Goal: Complete application form

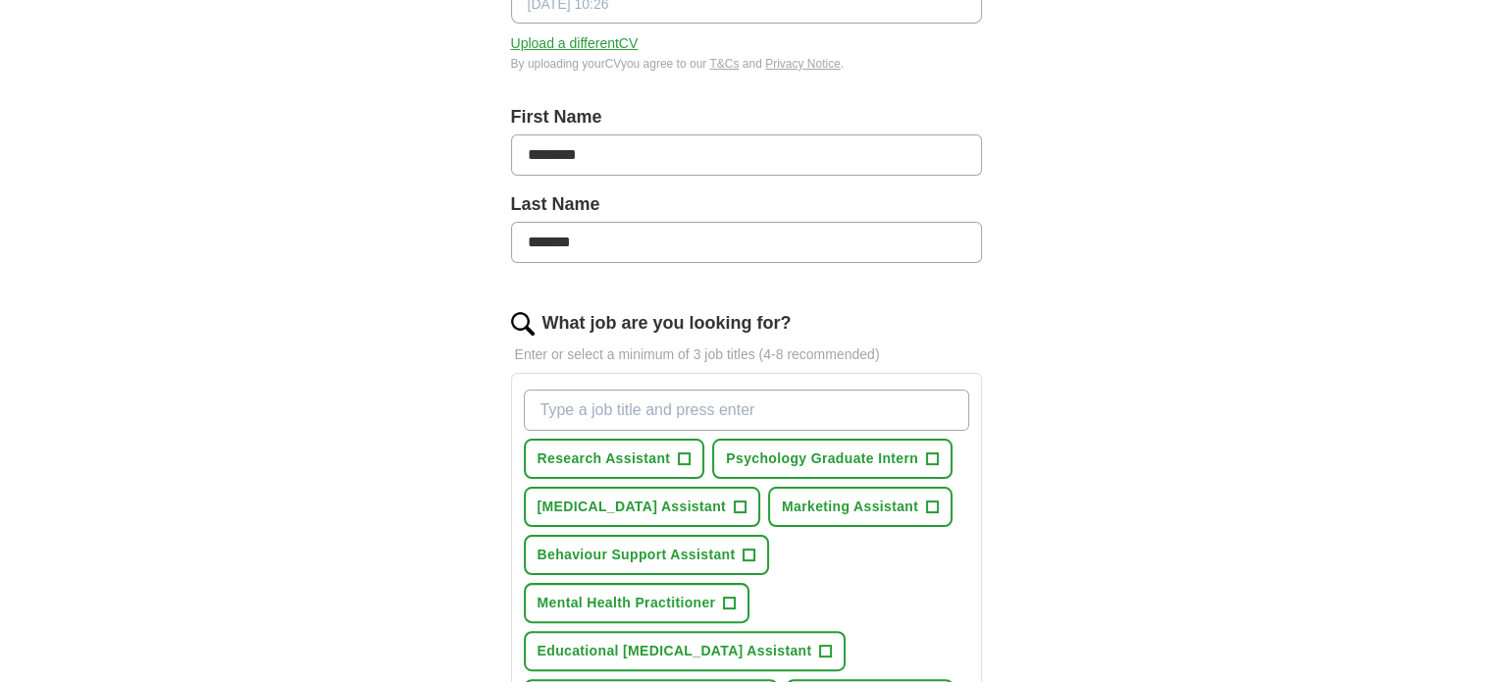
scroll to position [599, 0]
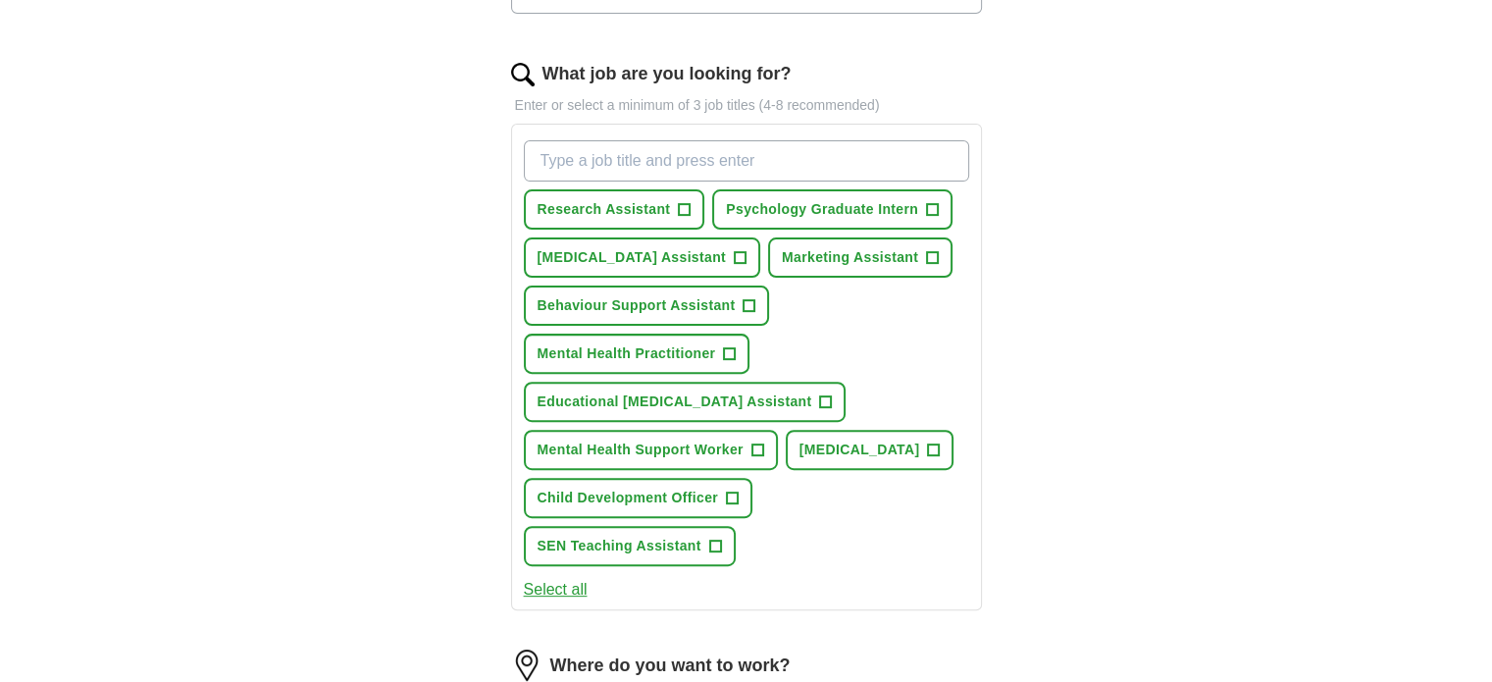
click at [607, 148] on input "What job are you looking for?" at bounding box center [746, 160] width 445 height 41
type input "receptionist"
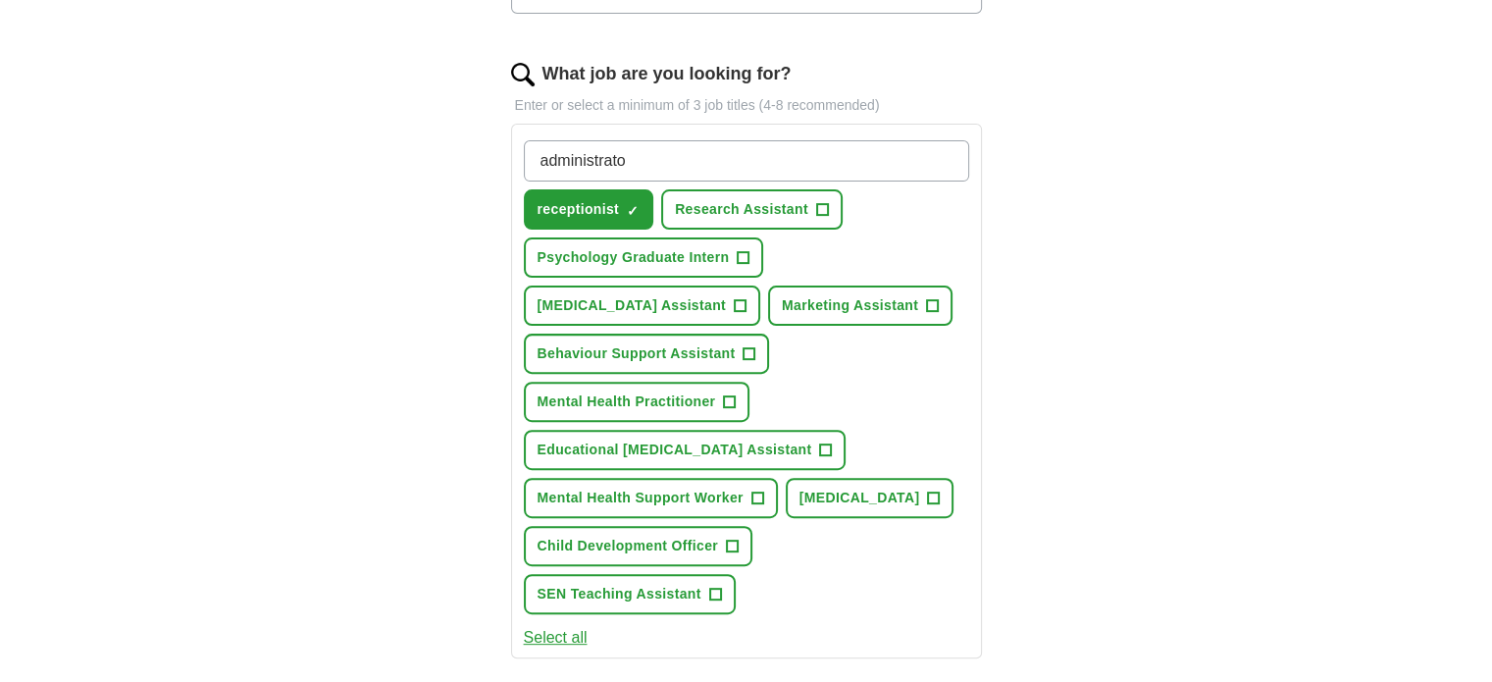
type input "administrator"
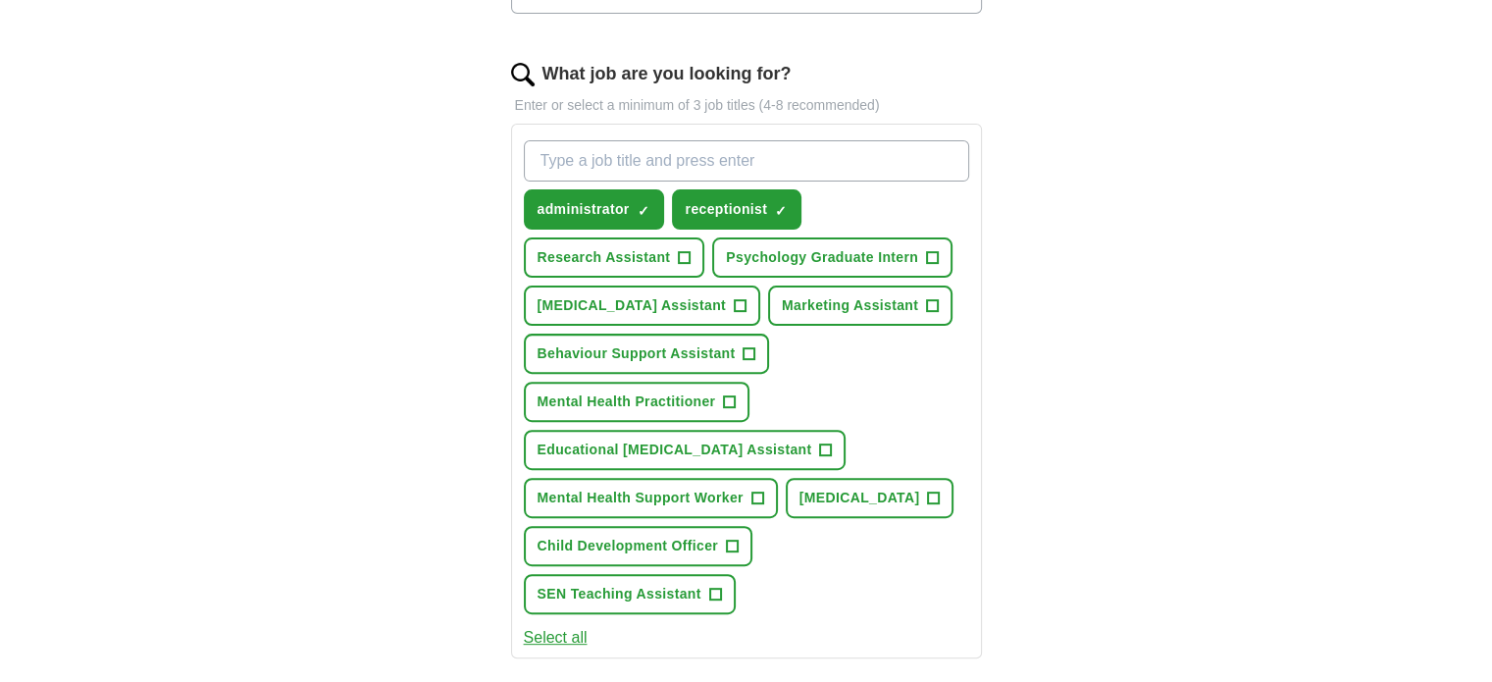
click at [607, 148] on input "What job are you looking for?" at bounding box center [746, 160] width 445 height 41
type input "sales assistant"
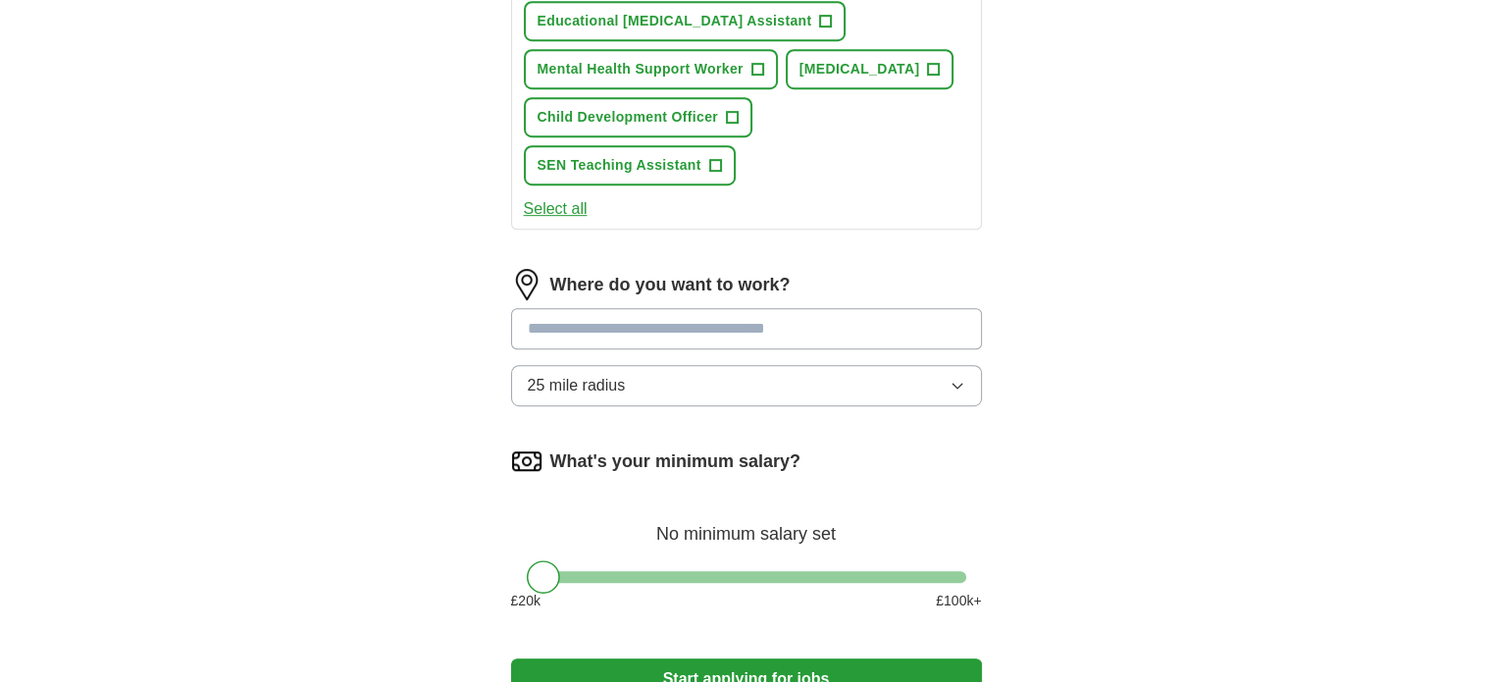
scroll to position [1032, 0]
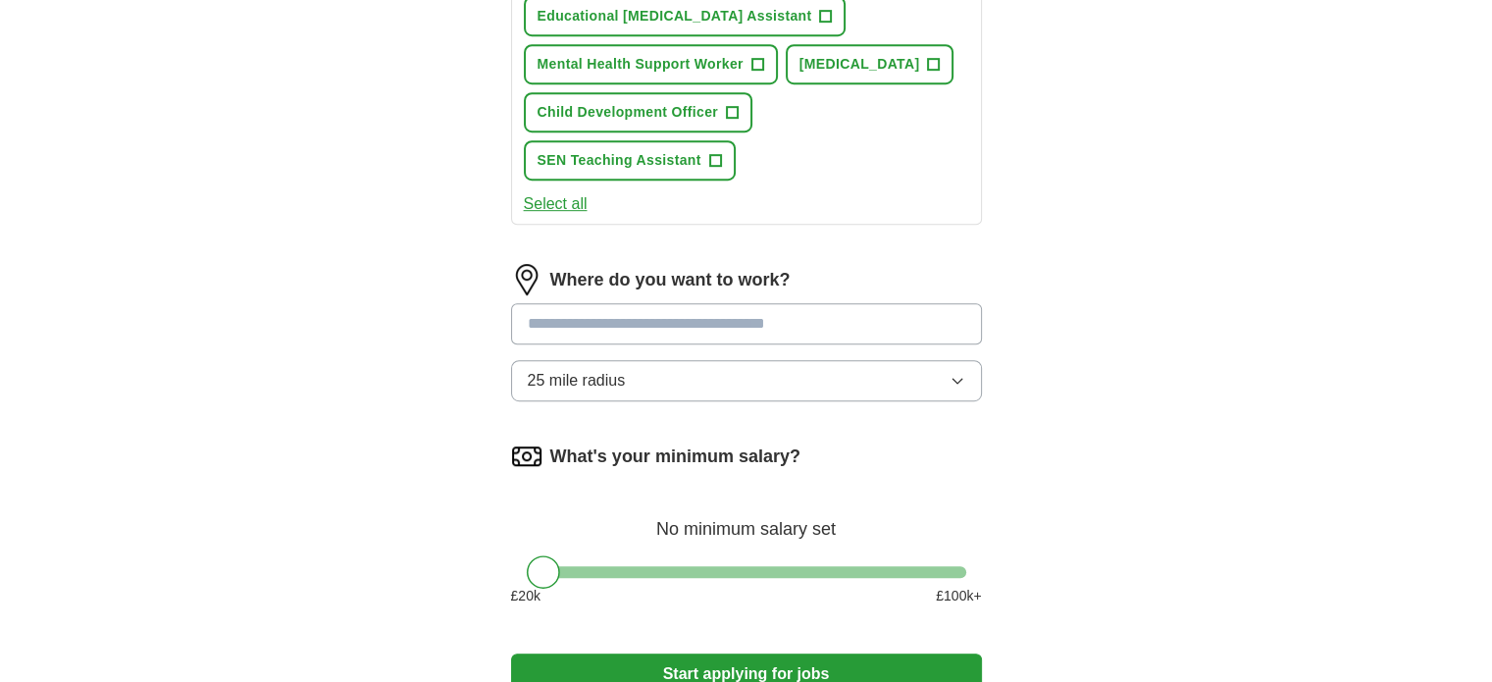
click at [687, 344] on input at bounding box center [746, 323] width 471 height 41
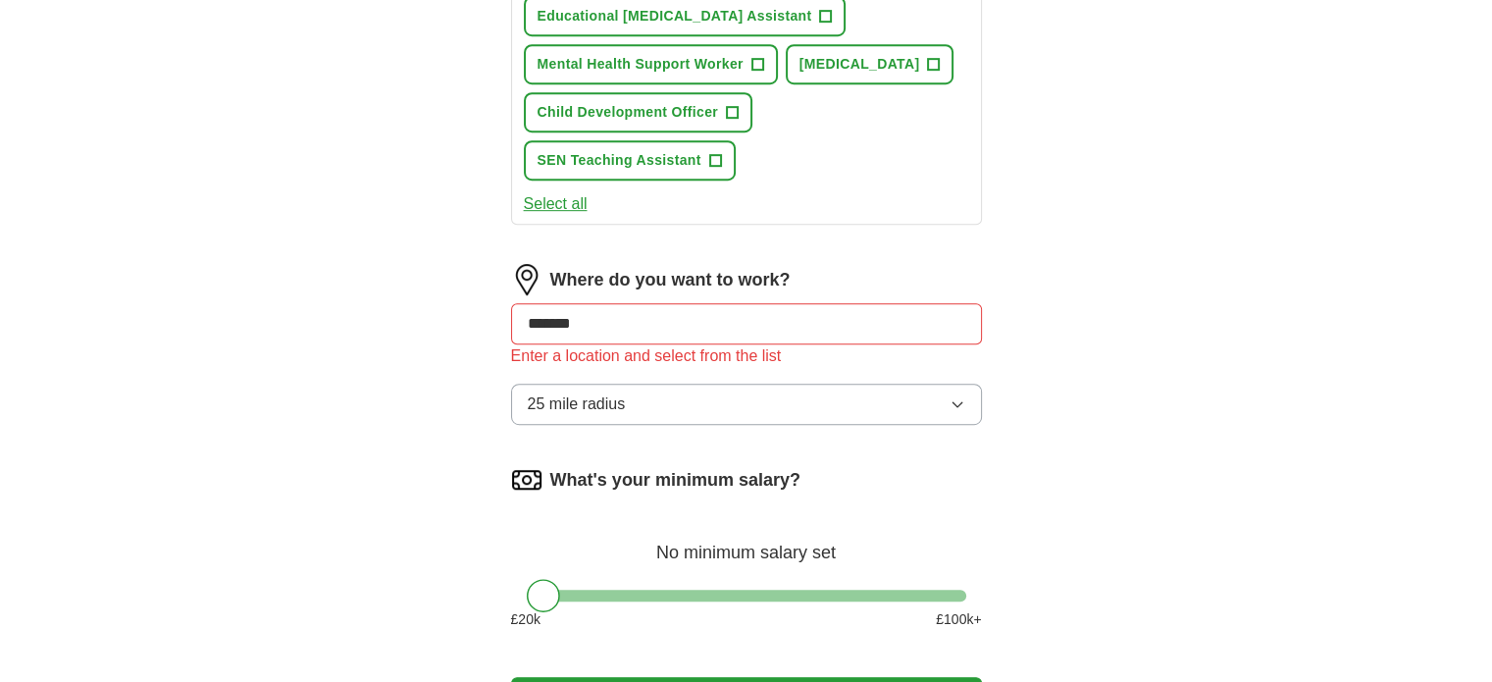
click at [640, 344] on input "*******" at bounding box center [746, 323] width 471 height 41
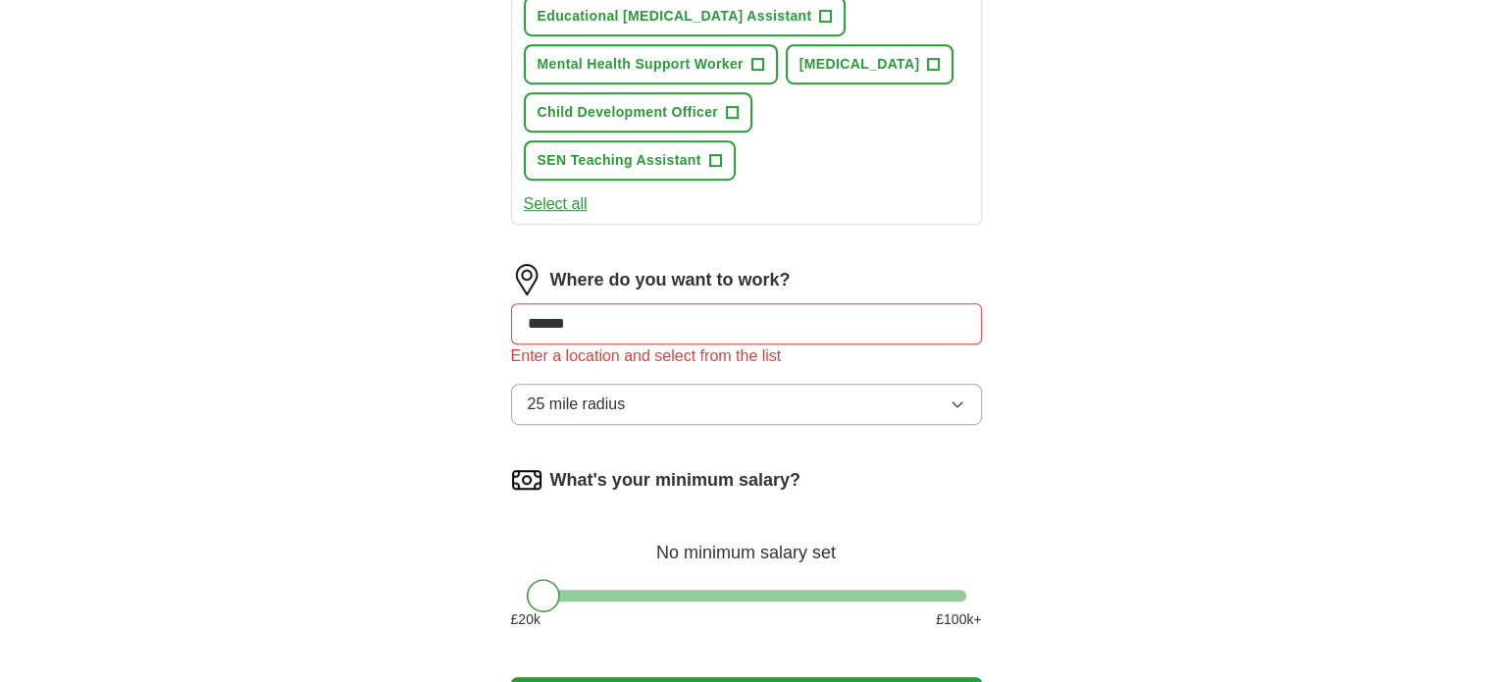
type input "******"
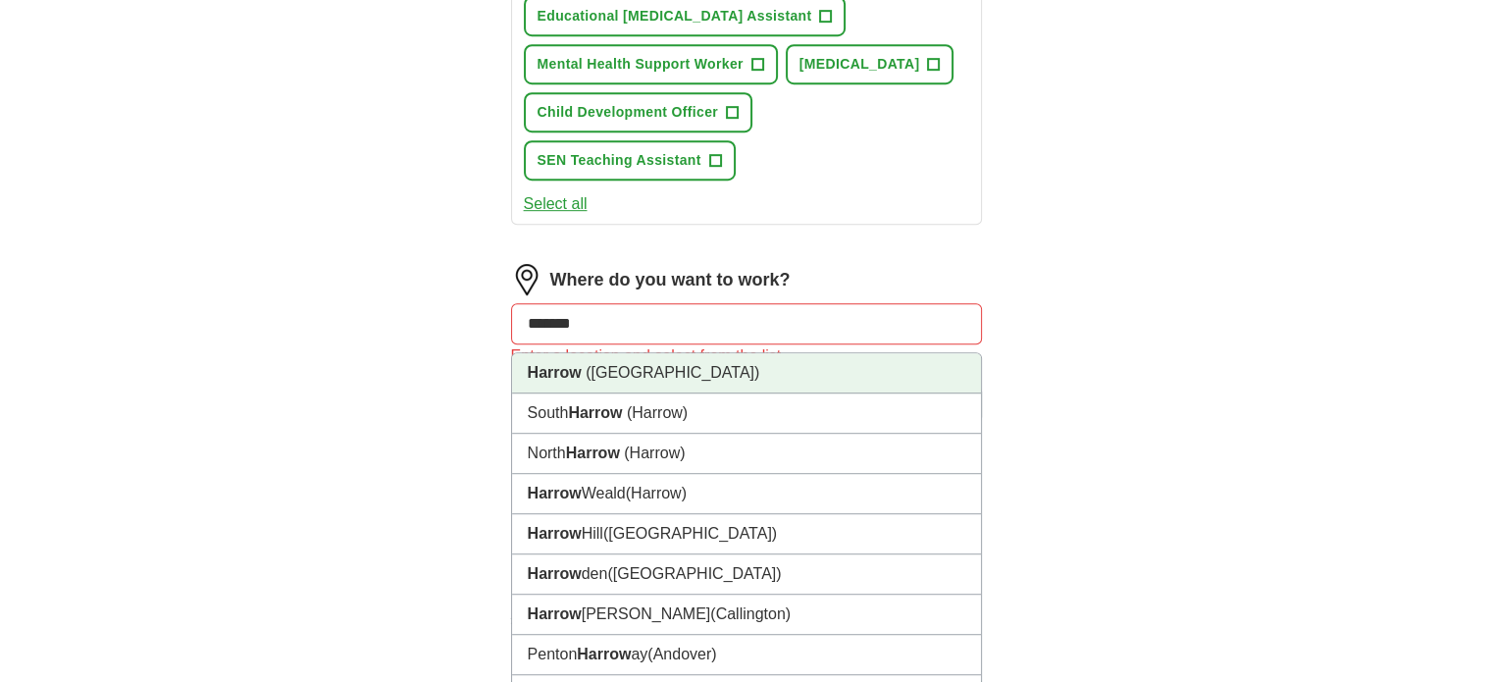
click at [621, 393] on li "Harrow ([GEOGRAPHIC_DATA])" at bounding box center [746, 373] width 469 height 40
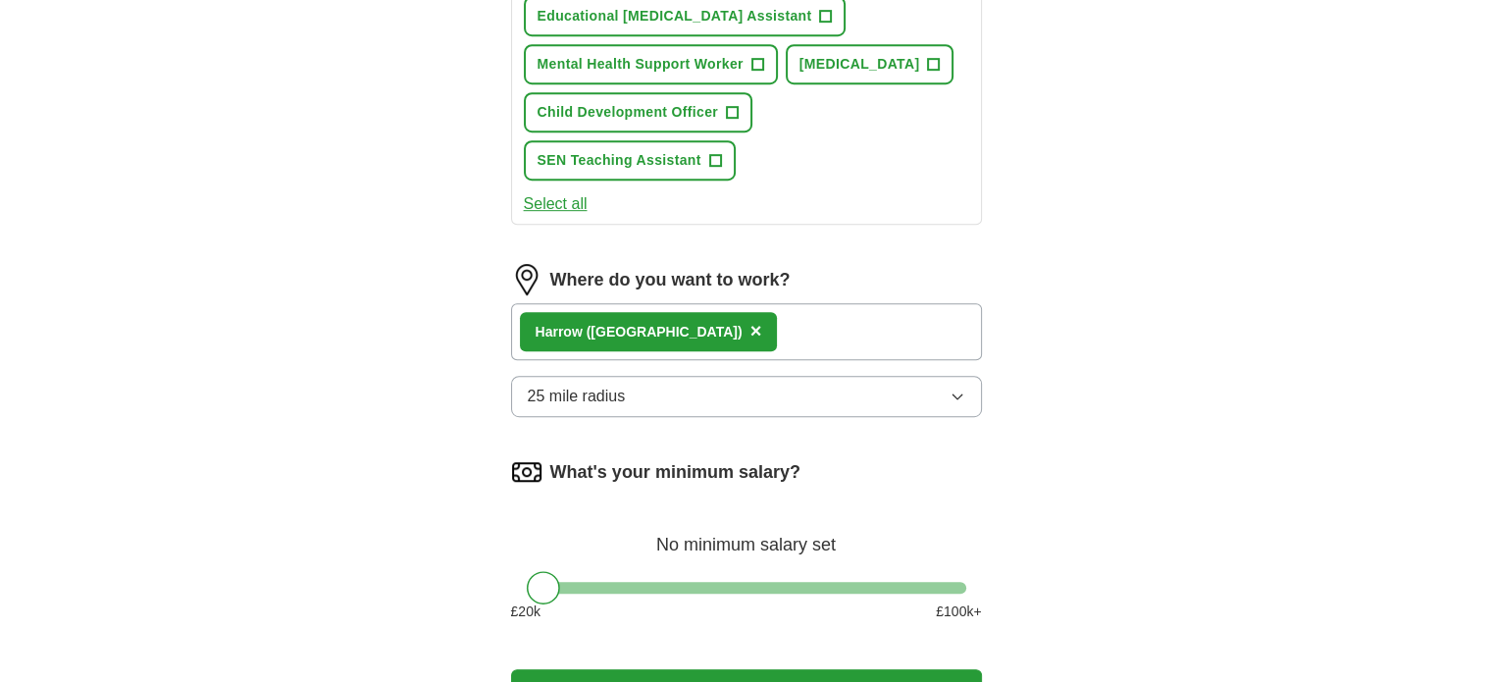
click at [579, 408] on span "25 mile radius" at bounding box center [577, 397] width 98 height 24
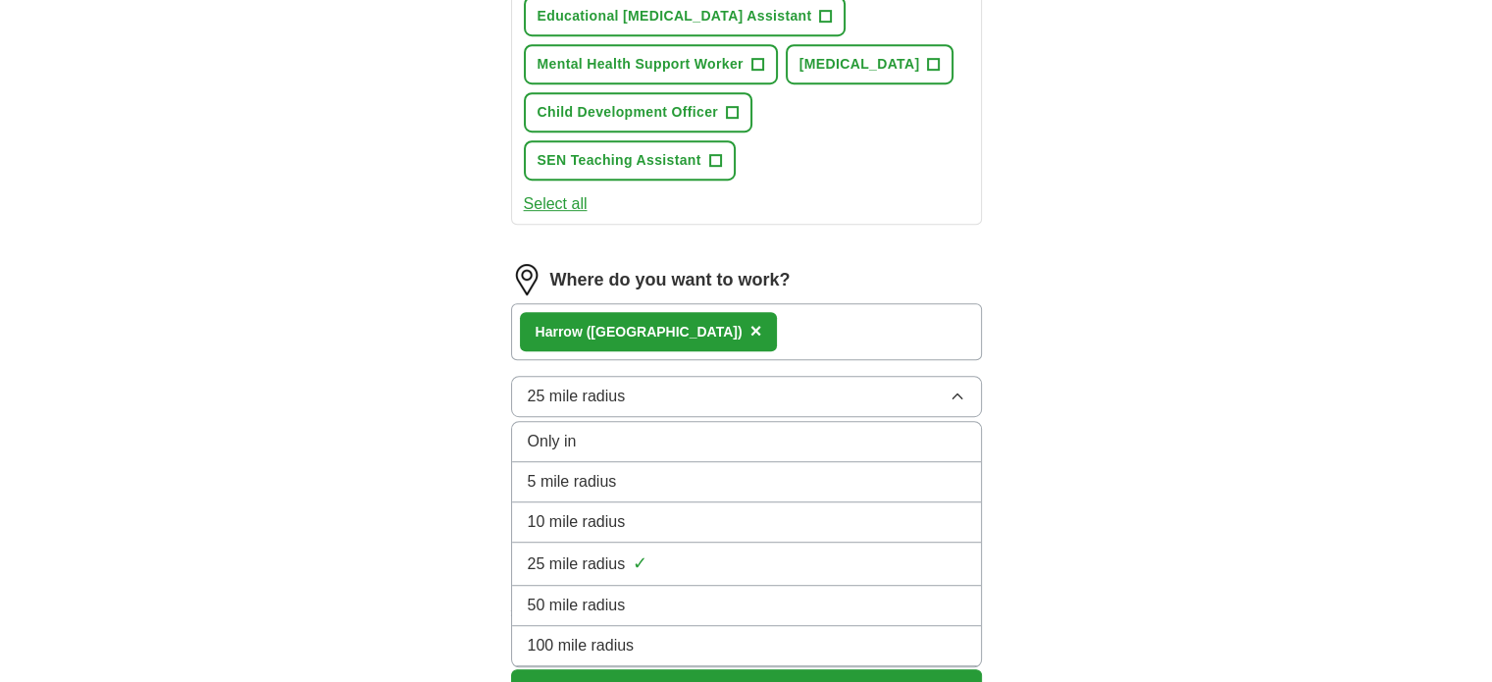
click at [621, 576] on span "25 mile radius" at bounding box center [577, 564] width 98 height 24
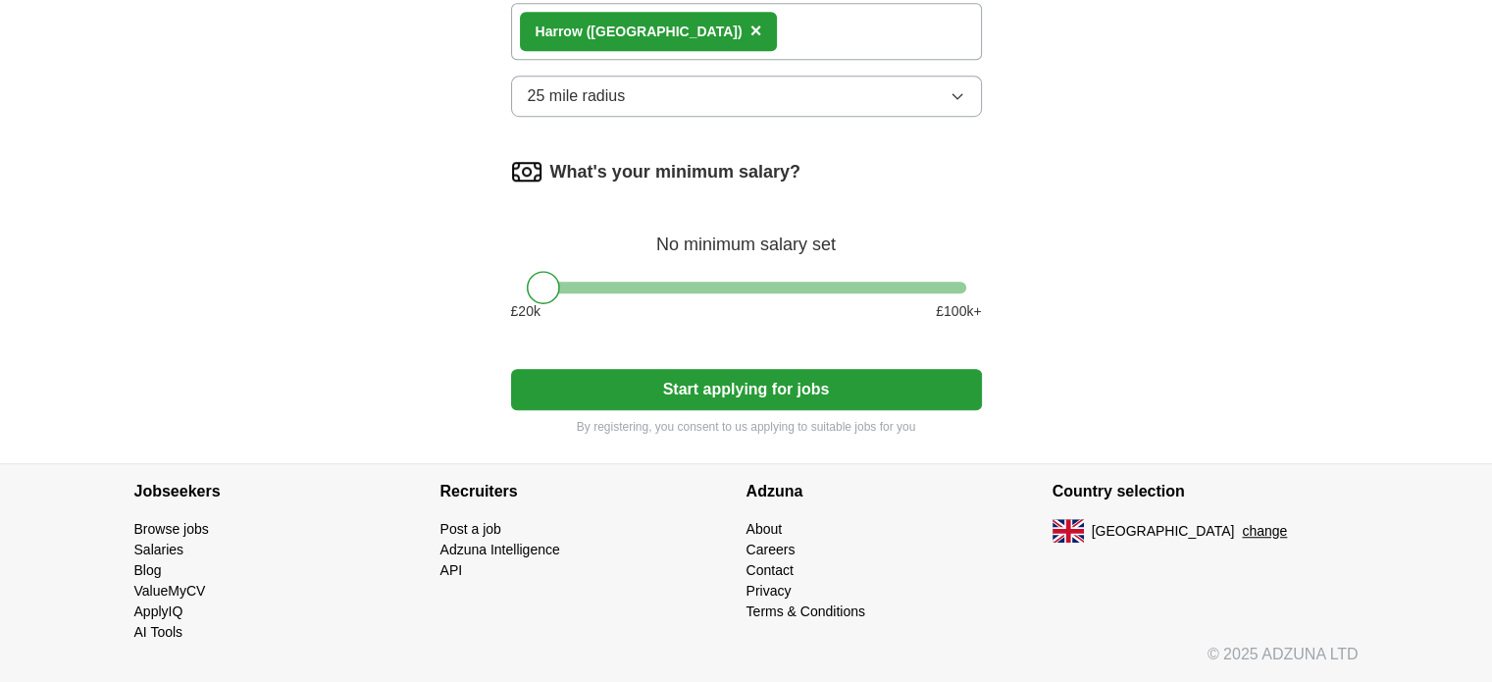
scroll to position [1369, 0]
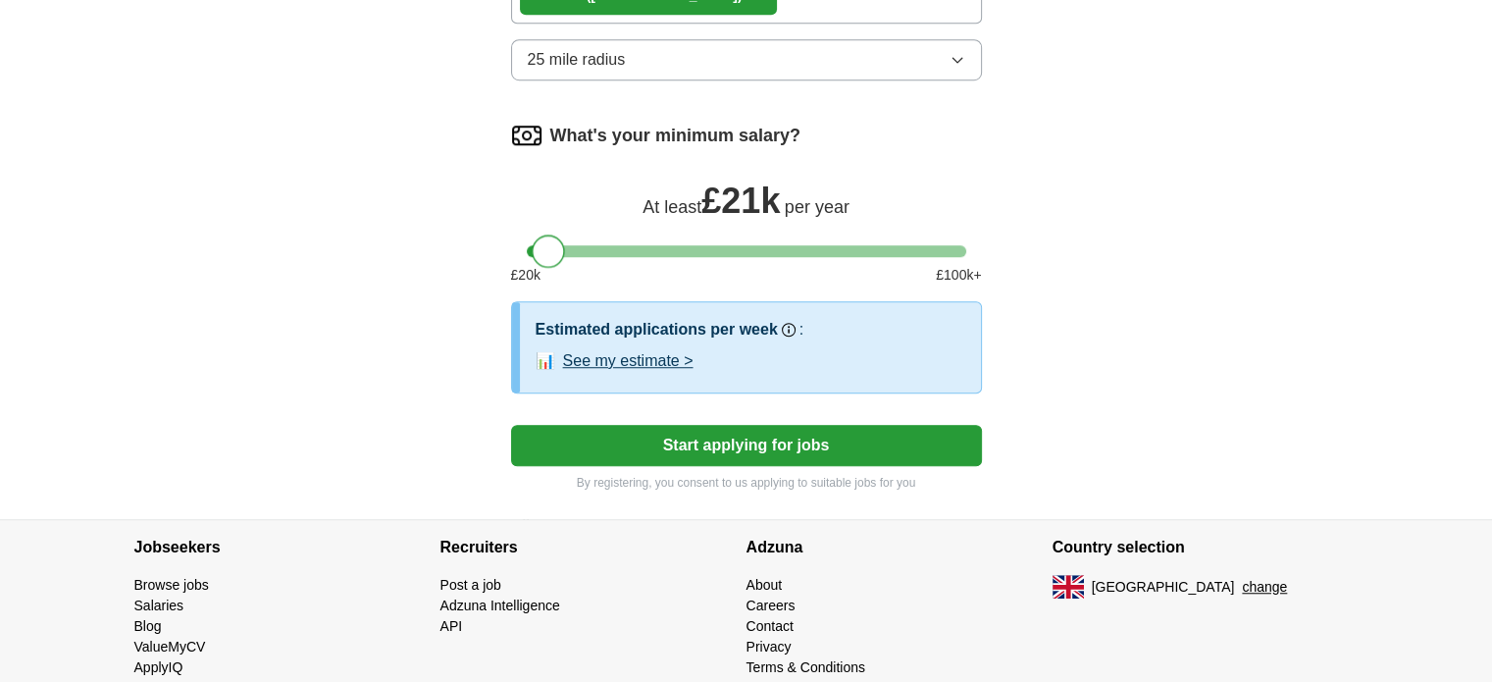
click at [549, 268] on div at bounding box center [548, 251] width 33 height 33
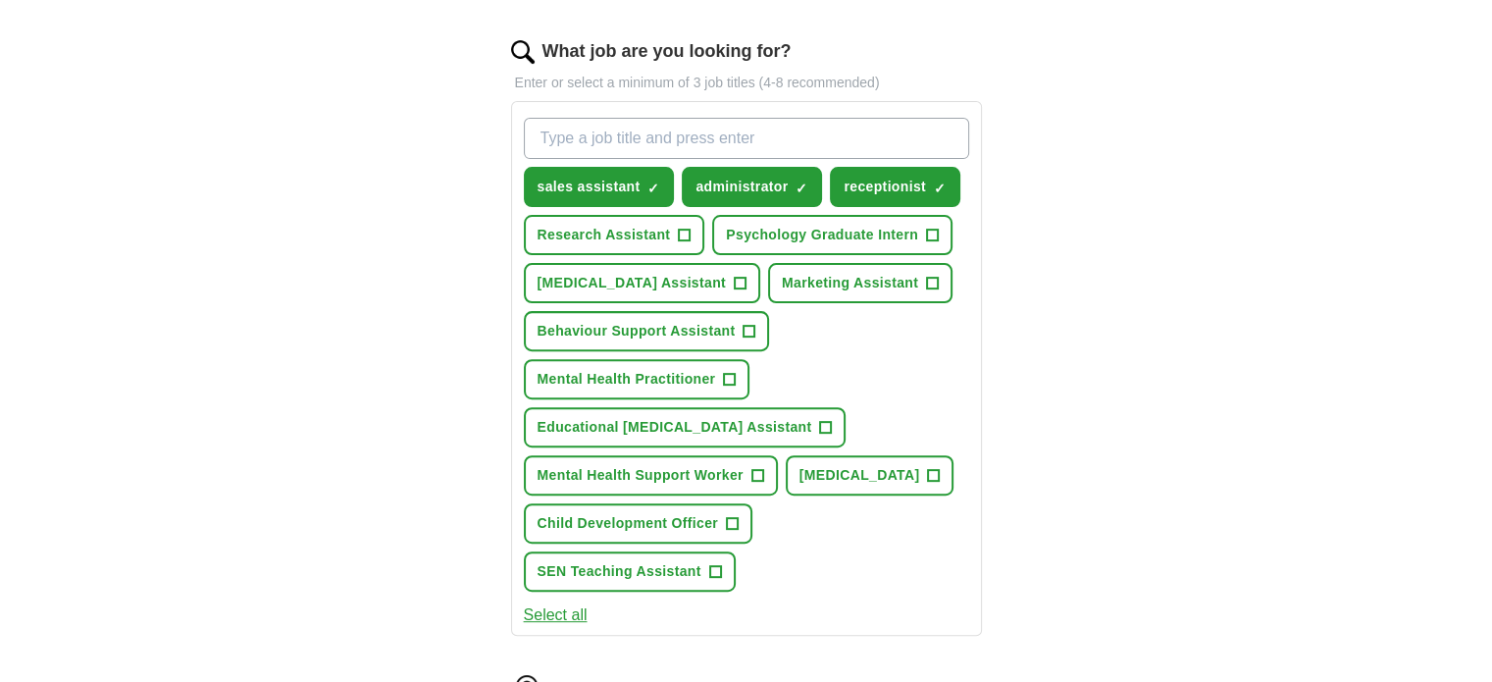
scroll to position [622, 0]
click at [593, 126] on input "What job are you looking for?" at bounding box center [746, 137] width 445 height 41
type input "p"
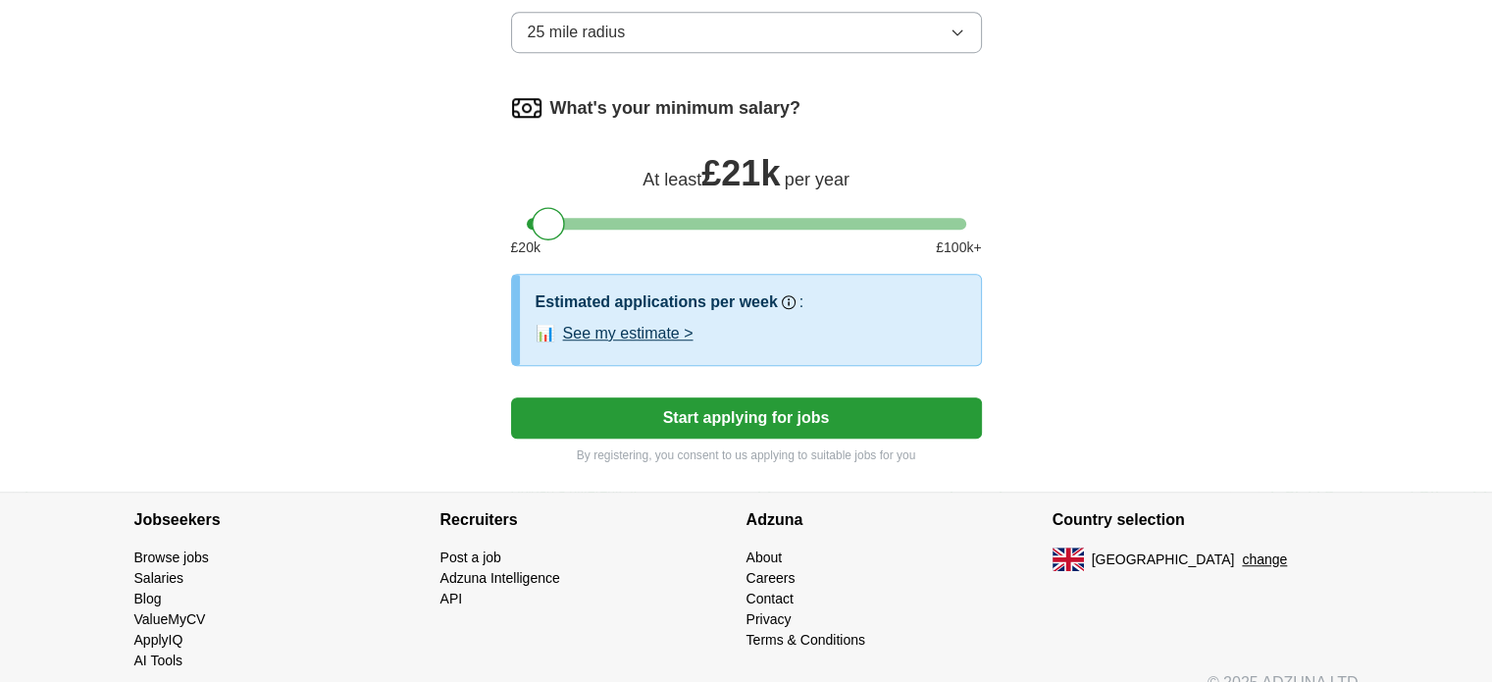
scroll to position [1460, 0]
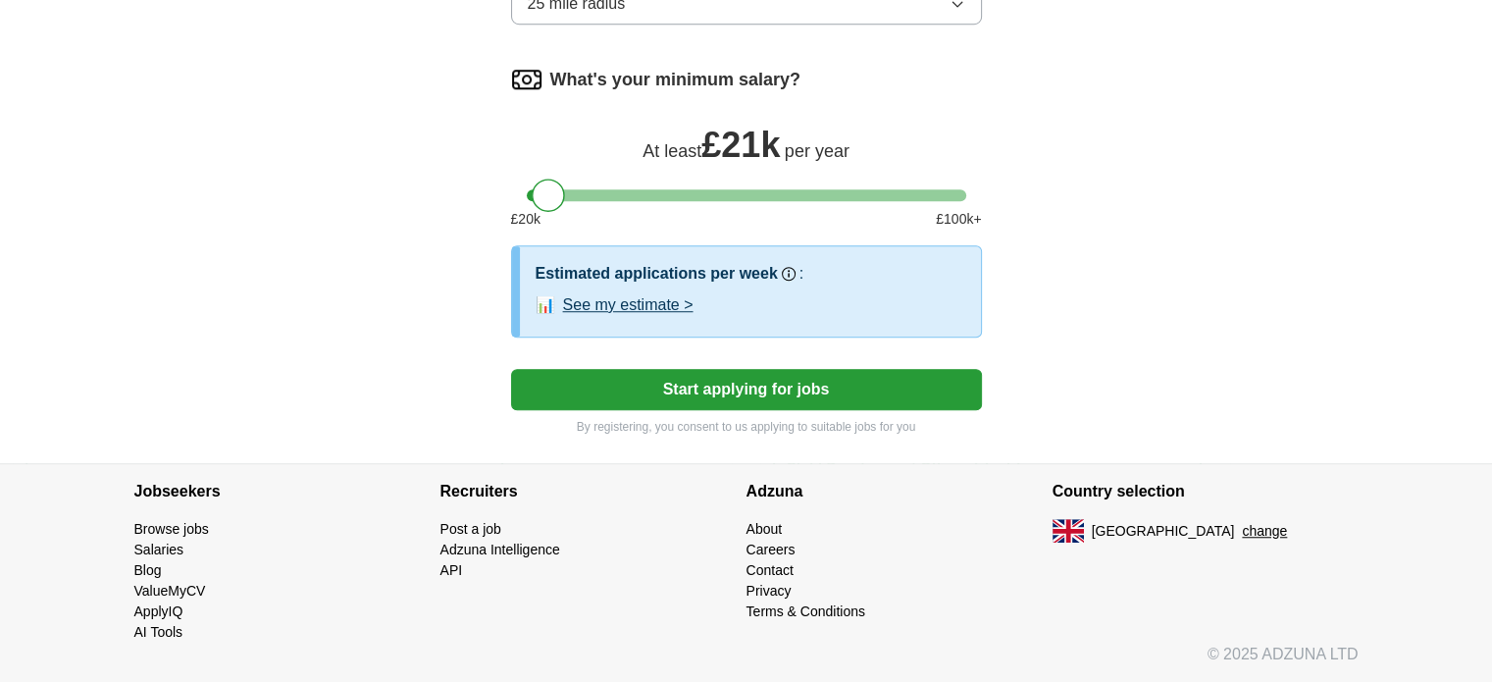
click at [718, 388] on button "Start applying for jobs" at bounding box center [746, 389] width 471 height 41
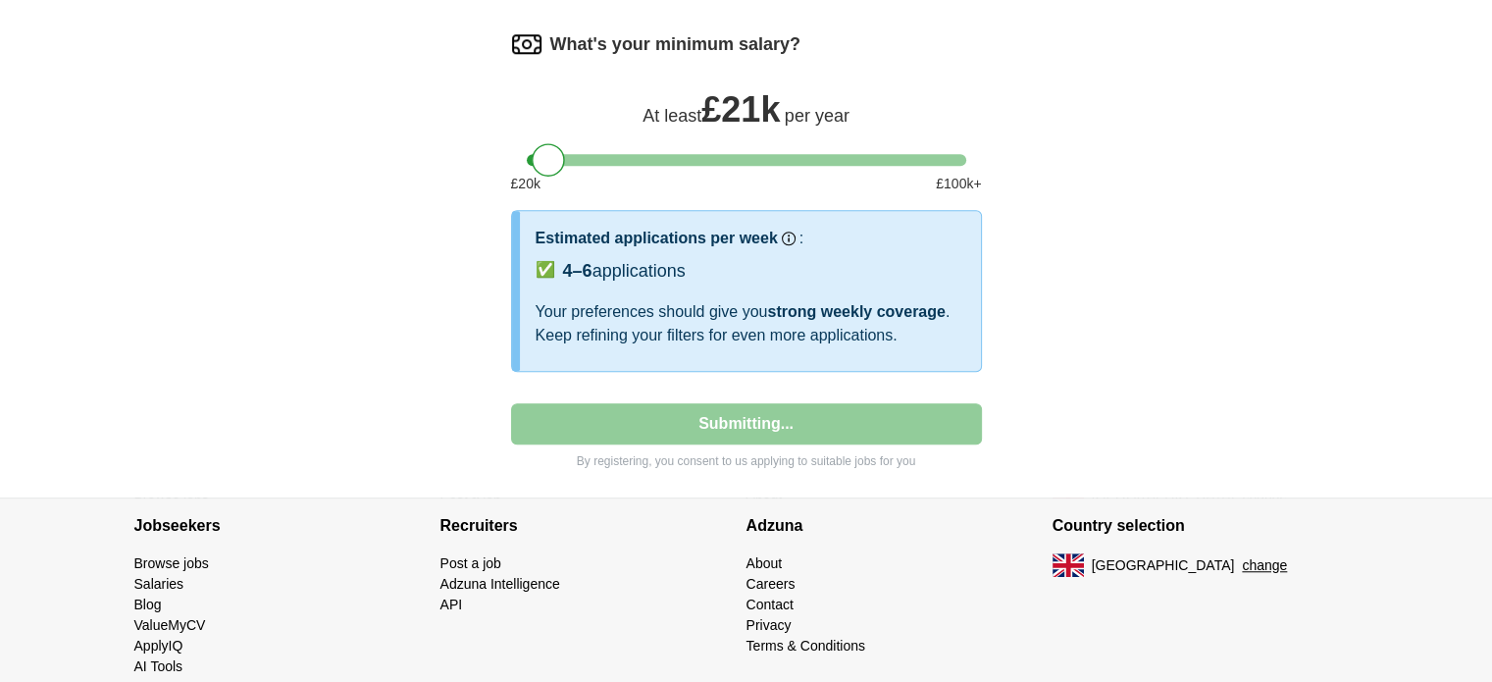
select select "**"
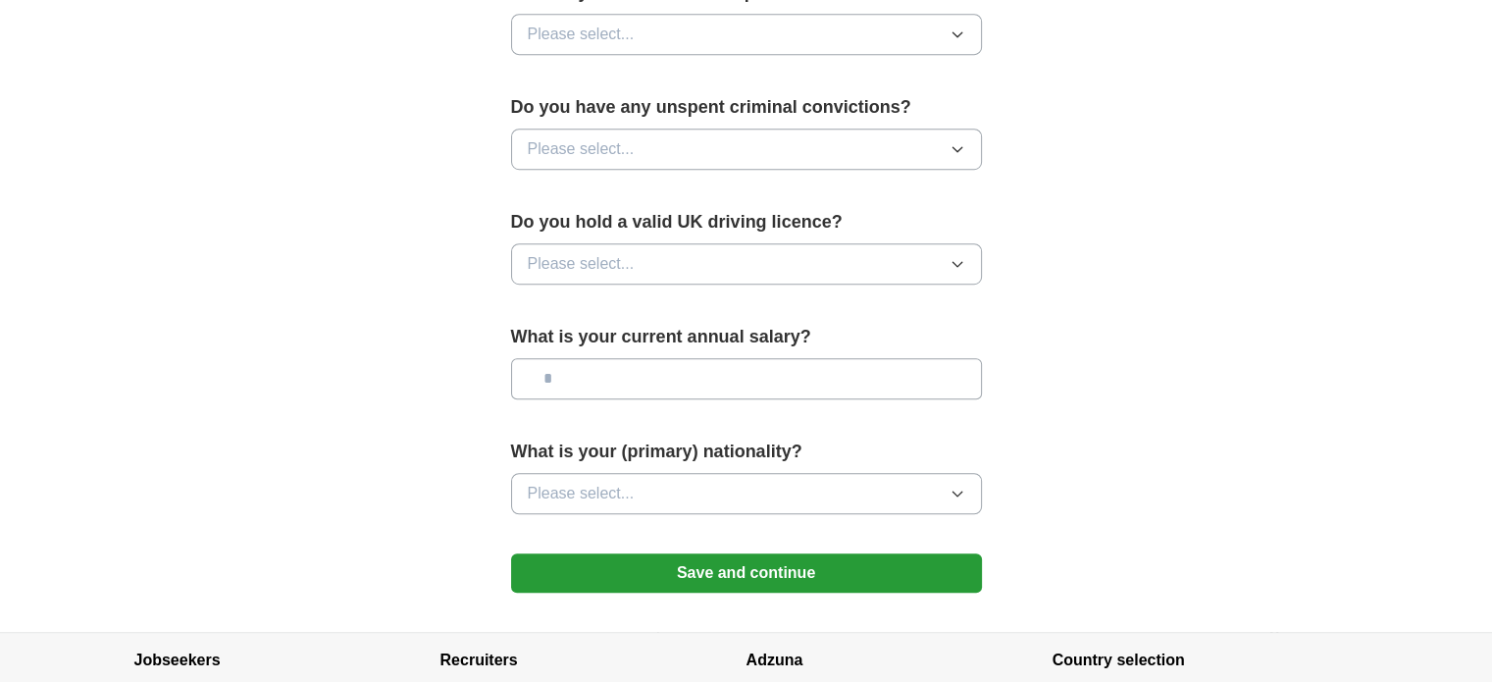
scroll to position [1189, 0]
click at [599, 166] on div "Do you have any unspent criminal convictions? Please select..." at bounding box center [746, 138] width 471 height 91
click at [593, 136] on span "Please select..." at bounding box center [581, 148] width 107 height 24
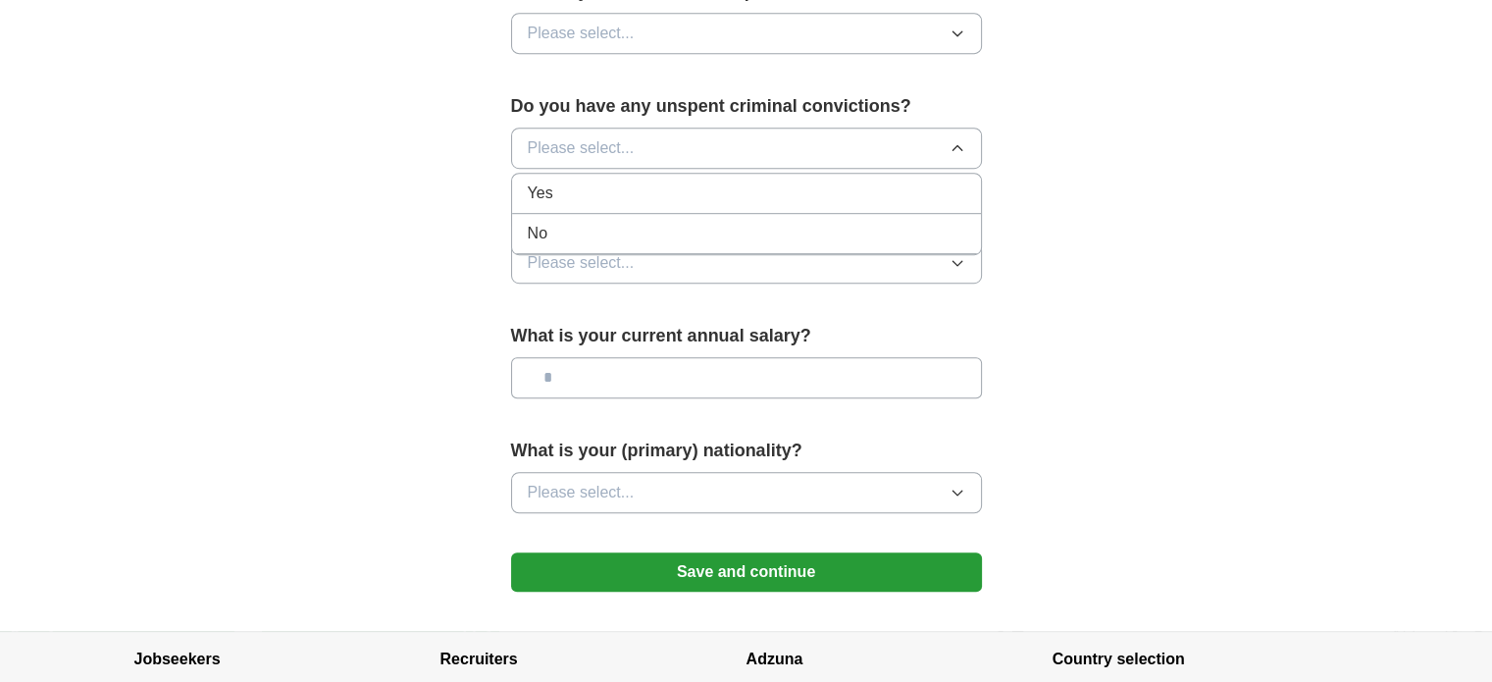
click at [589, 223] on div "No" at bounding box center [747, 234] width 438 height 24
click at [594, 242] on button "Please select..." at bounding box center [746, 262] width 471 height 41
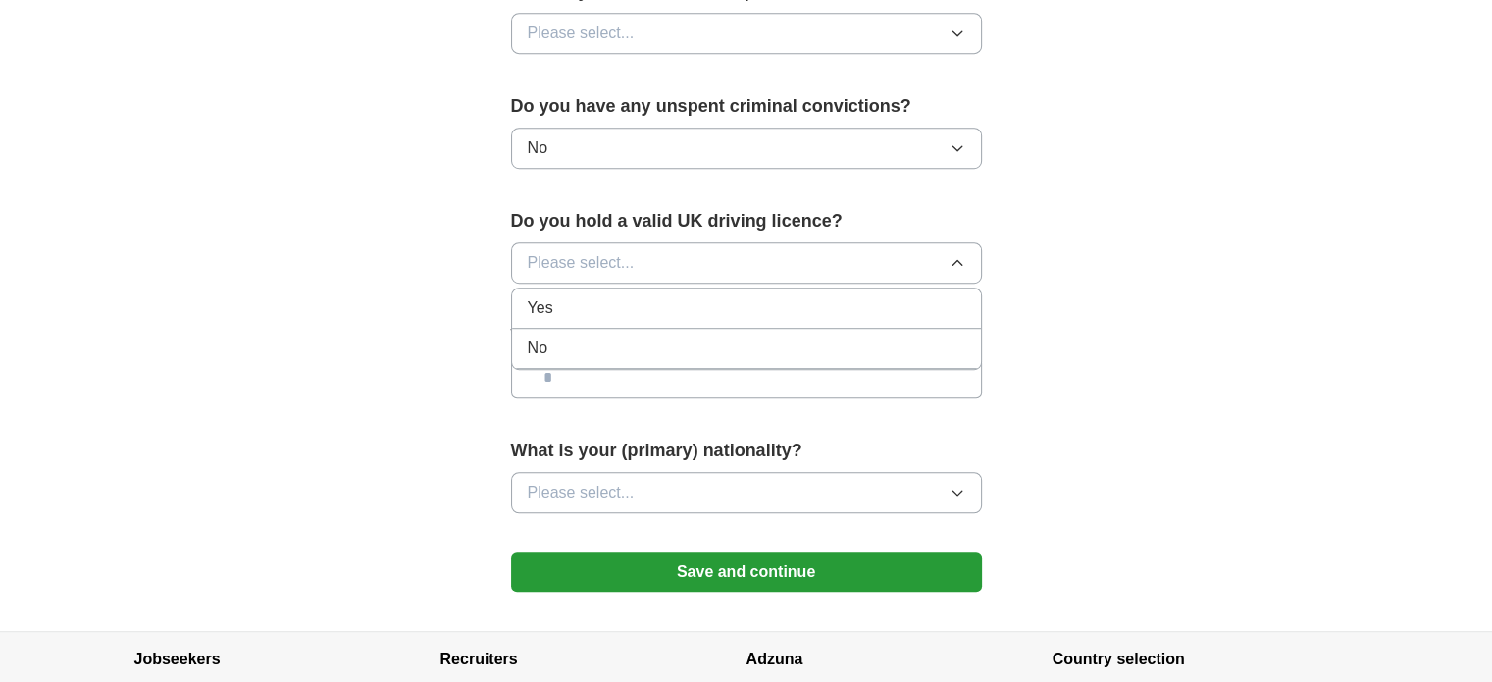
click at [610, 305] on div "Yes" at bounding box center [747, 308] width 438 height 24
click at [616, 372] on input "text" at bounding box center [746, 377] width 471 height 41
click at [600, 496] on span "Please select..." at bounding box center [581, 493] width 107 height 24
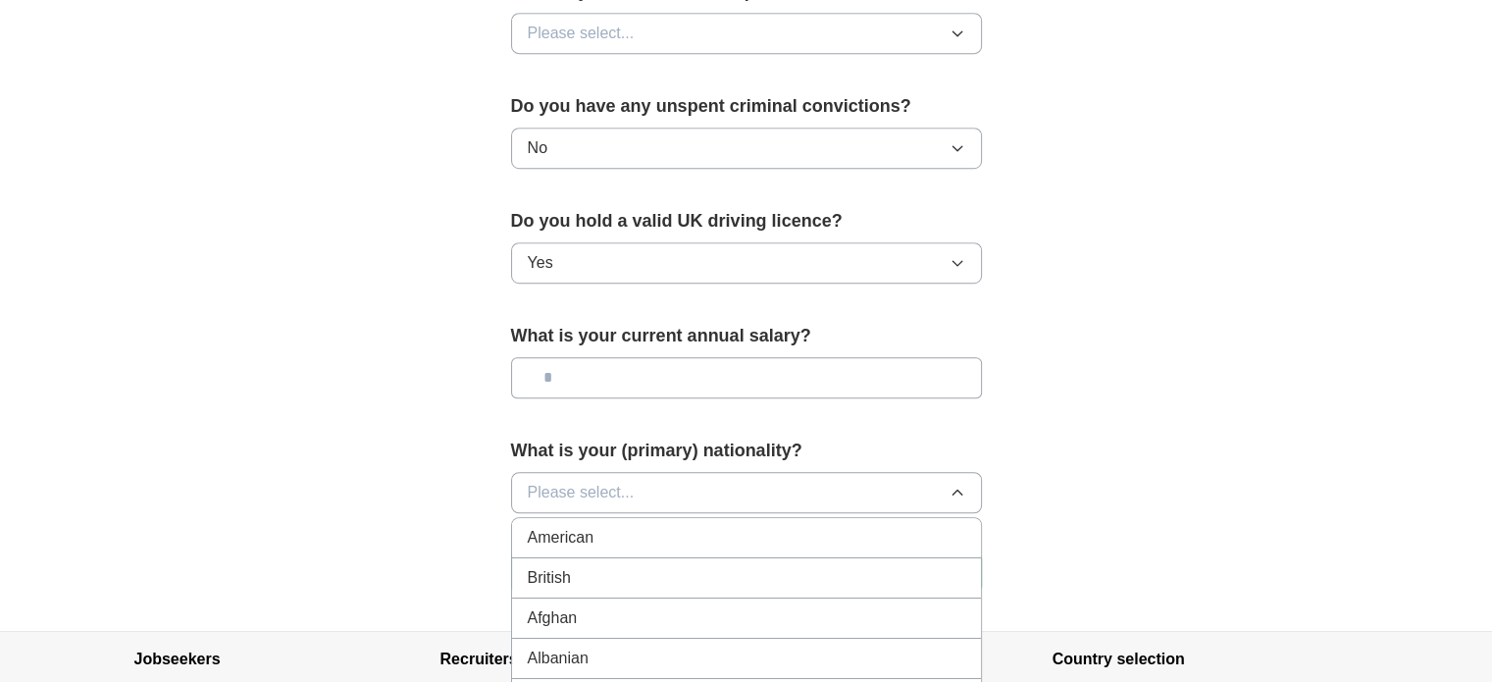
click at [603, 558] on li "British" at bounding box center [746, 578] width 469 height 40
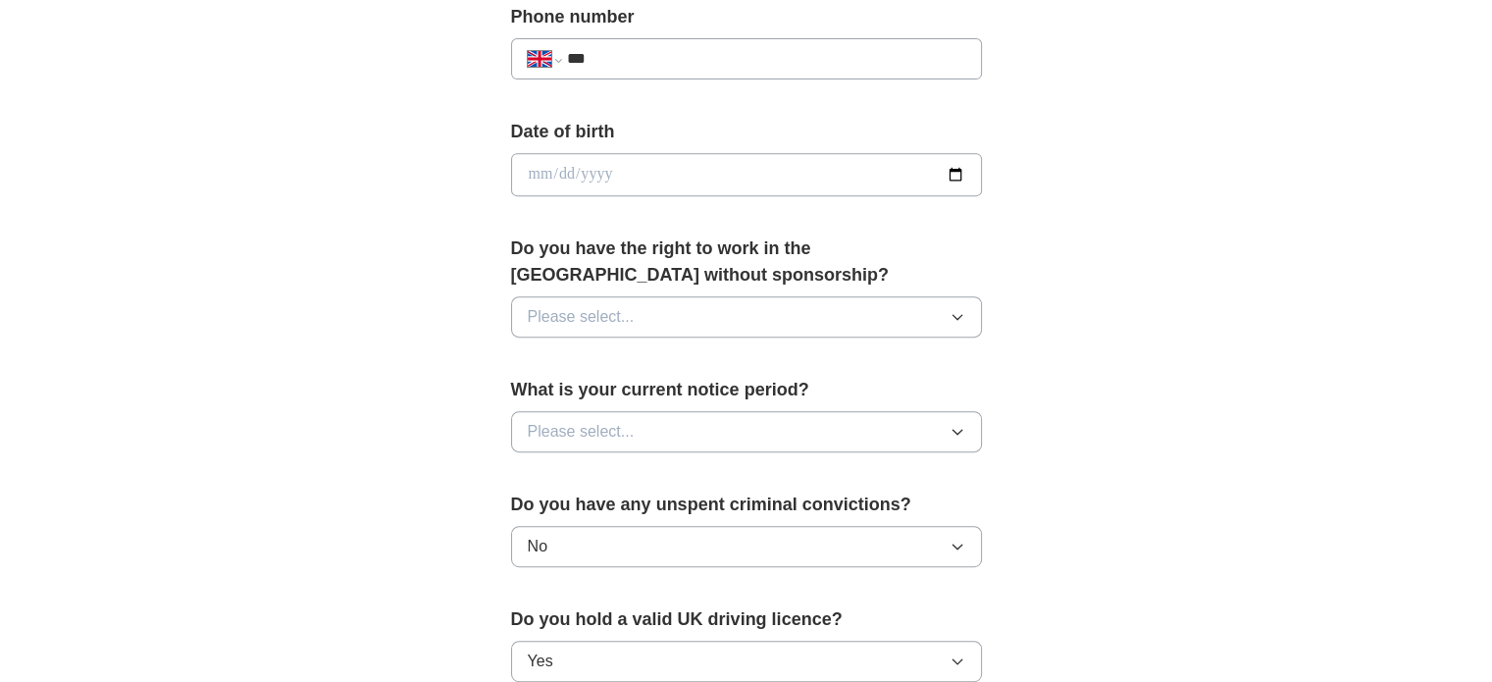
scroll to position [788, 0]
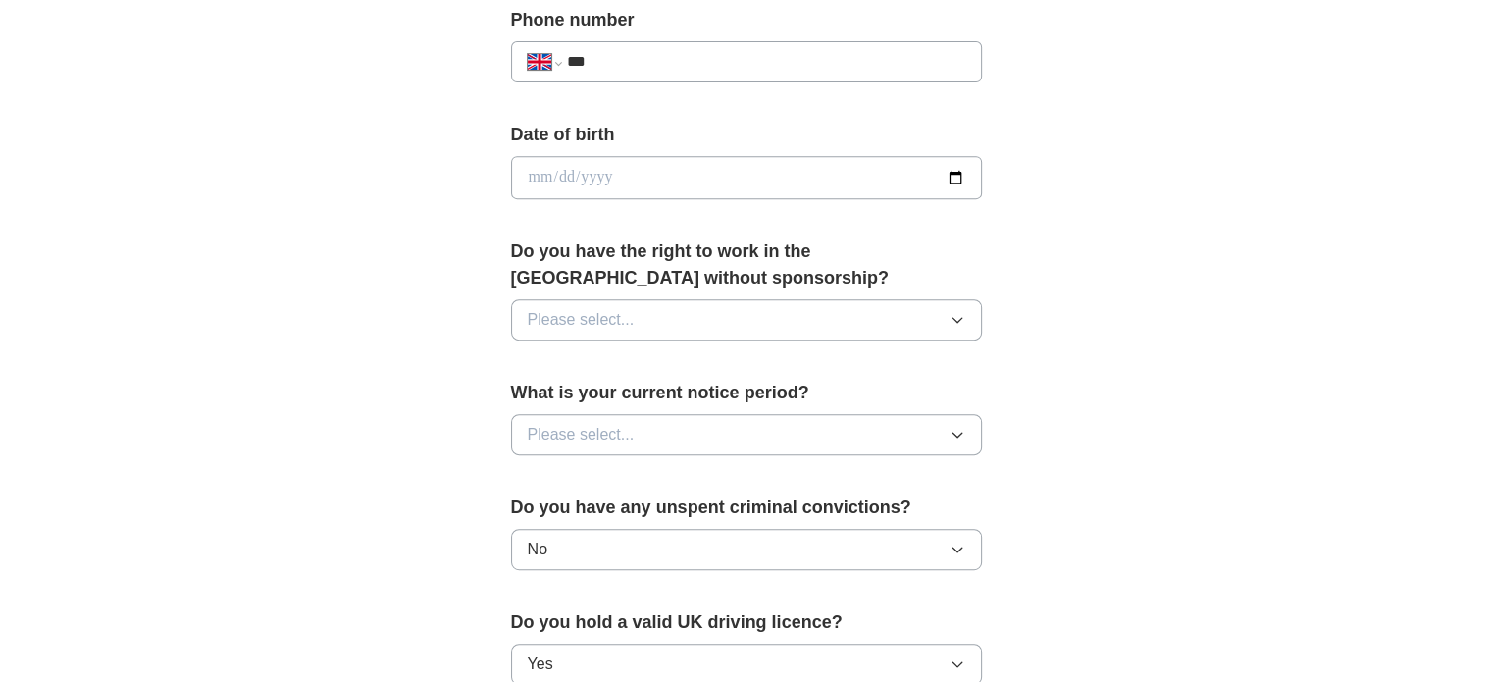
click at [663, 321] on button "Please select..." at bounding box center [746, 319] width 471 height 41
click at [641, 353] on div "Yes" at bounding box center [747, 365] width 438 height 24
click at [625, 302] on button "Yes" at bounding box center [746, 319] width 471 height 41
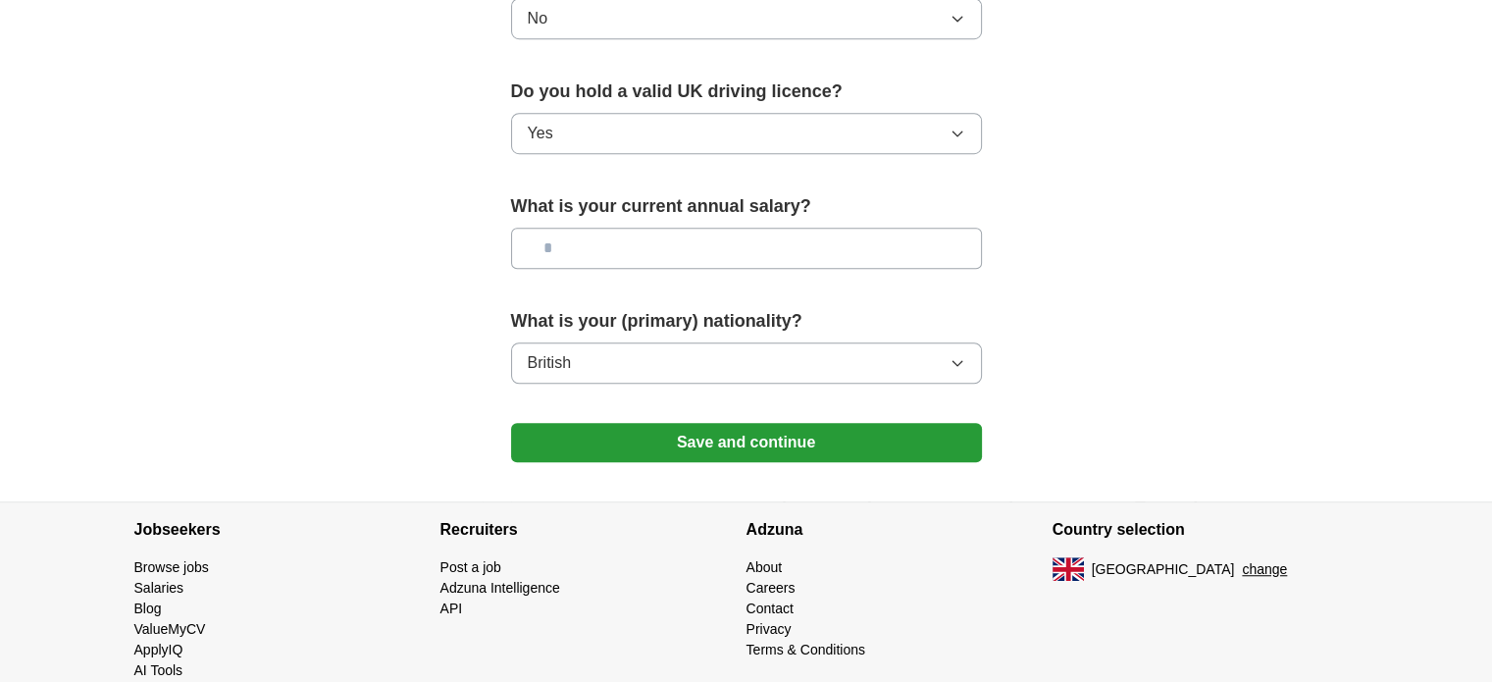
scroll to position [1350, 0]
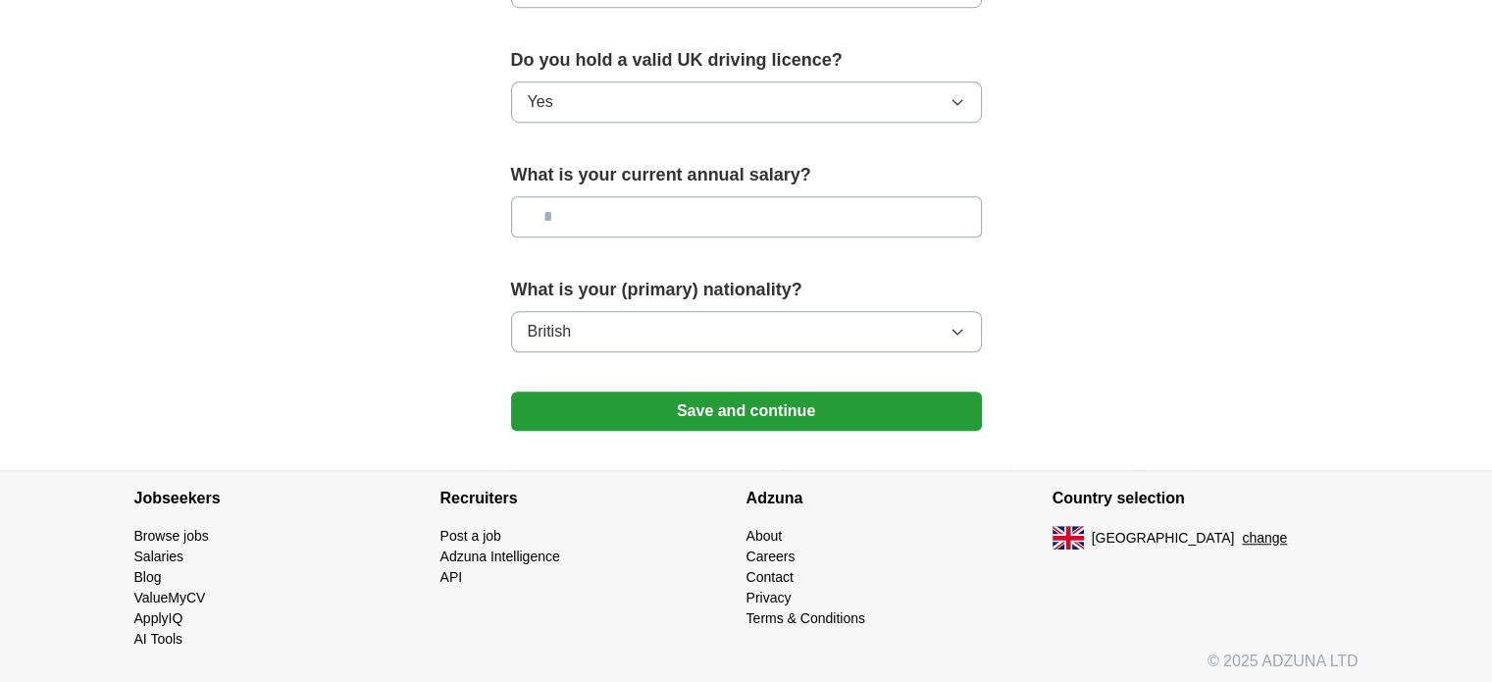
click at [726, 395] on button "Save and continue" at bounding box center [746, 411] width 471 height 39
